Goal: Check status: Check status

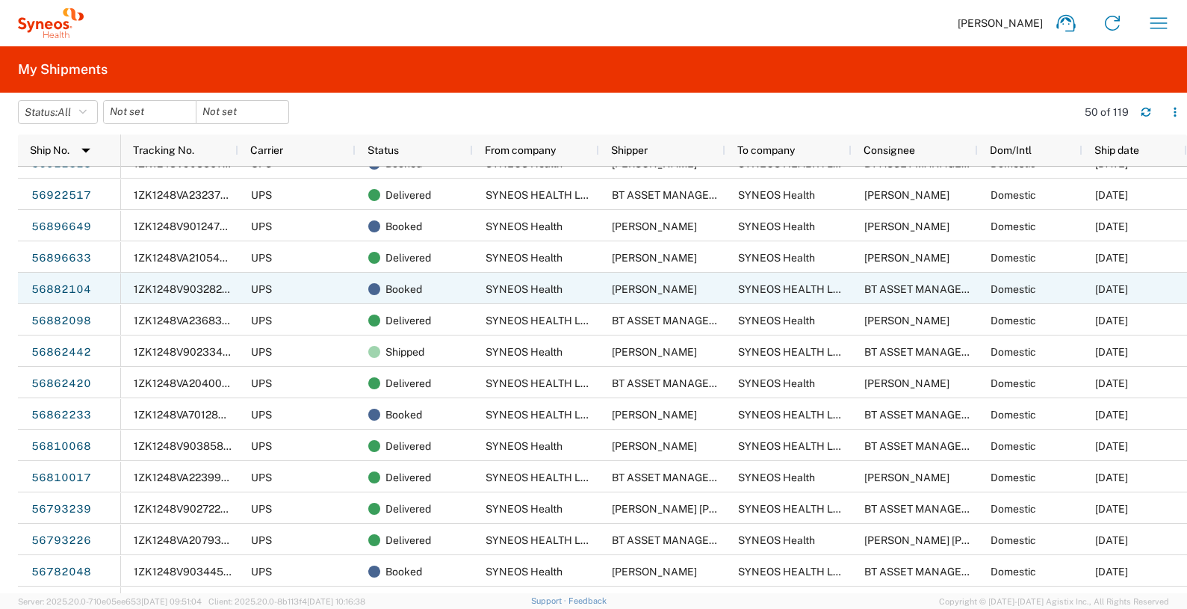
scroll to position [444, 0]
